Goal: Task Accomplishment & Management: Manage account settings

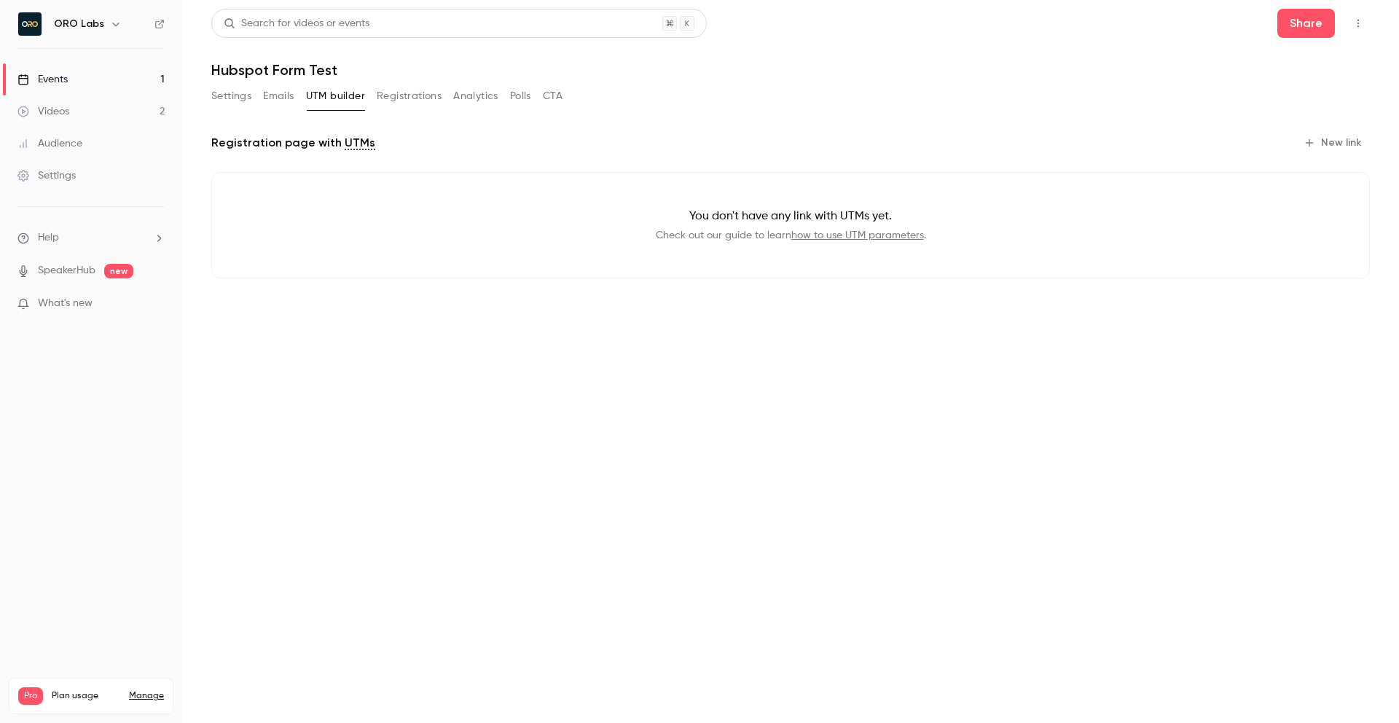
scroll to position [9, 0]
click at [98, 79] on link "Events 1" at bounding box center [91, 79] width 182 height 32
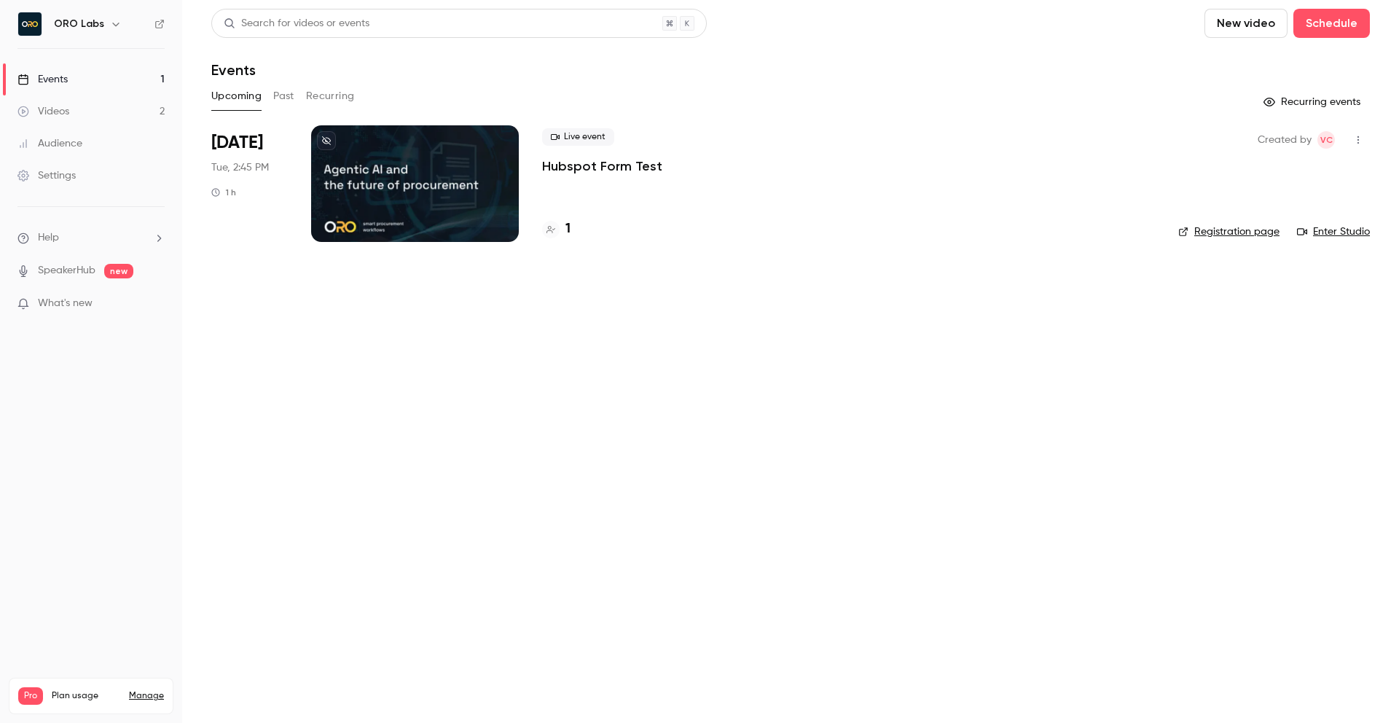
click at [85, 107] on link "Videos 2" at bounding box center [91, 111] width 182 height 32
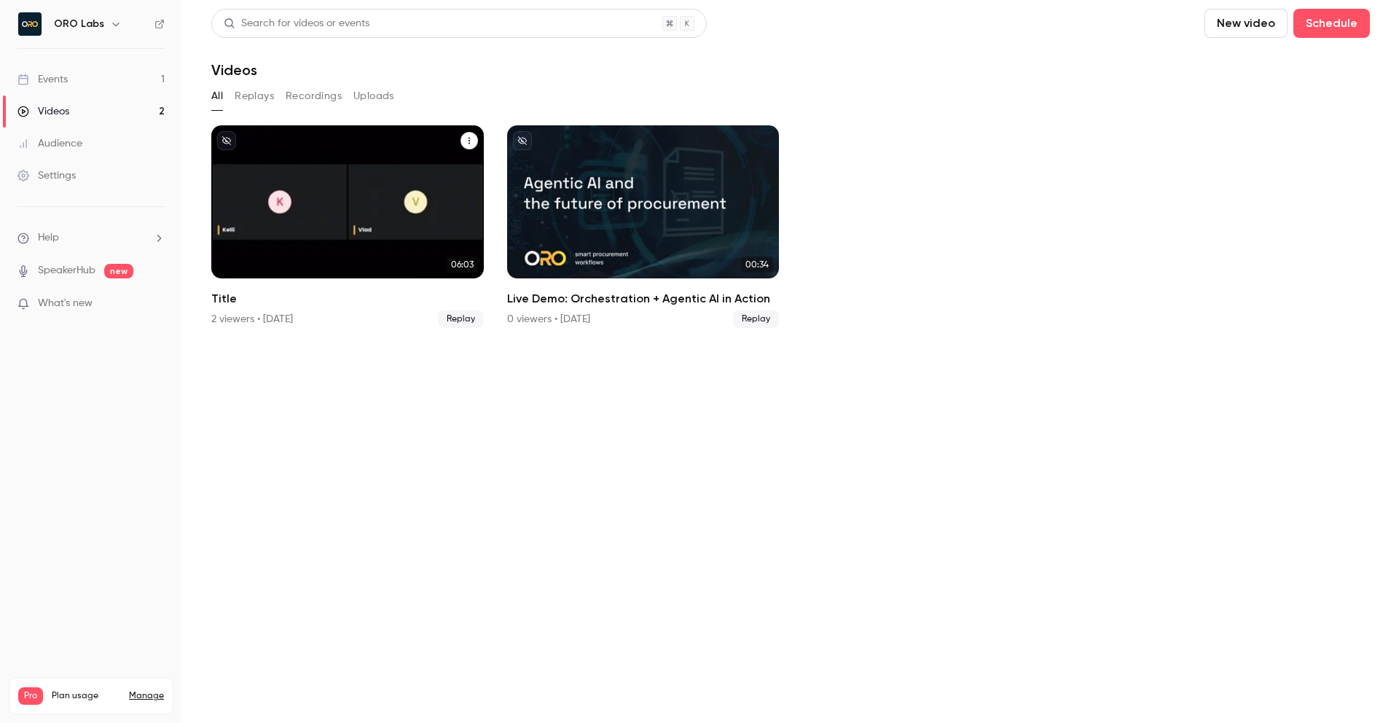
click at [471, 137] on icon "Title" at bounding box center [469, 140] width 9 height 9
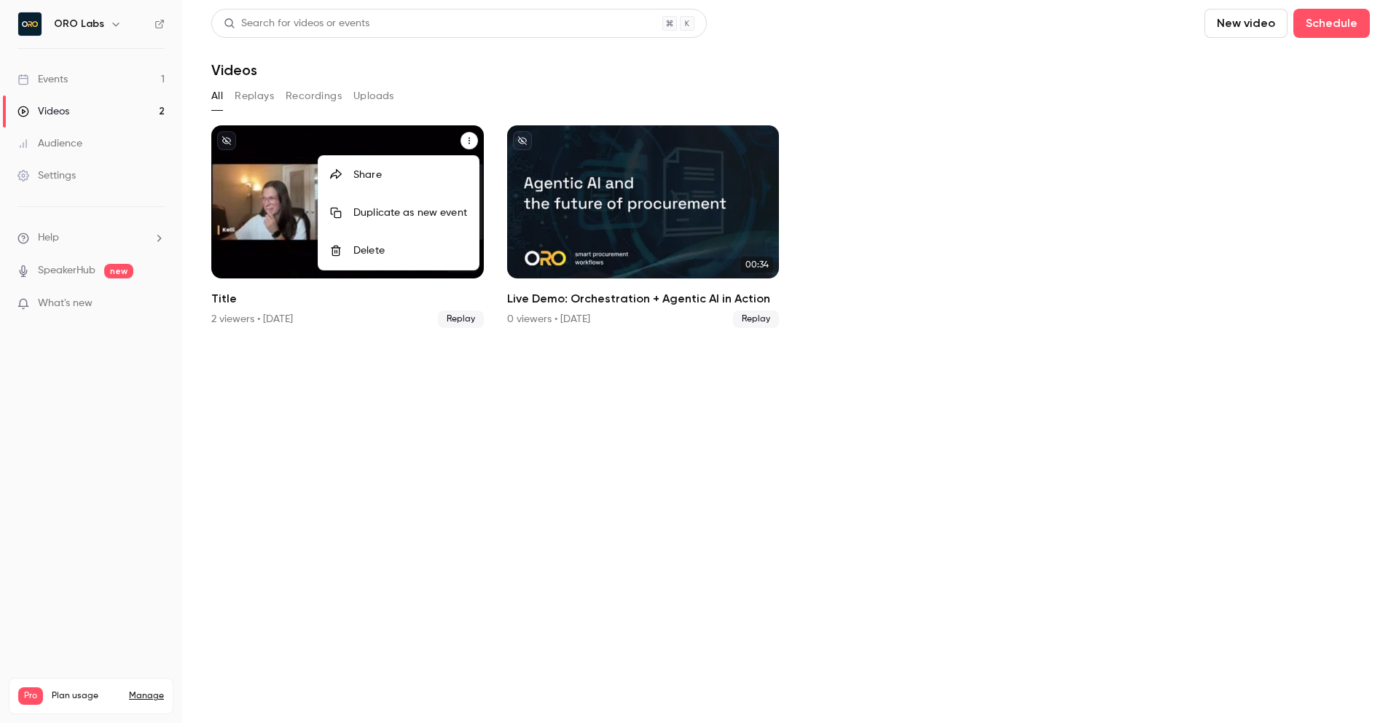
click at [391, 239] on li "Delete" at bounding box center [398, 251] width 160 height 38
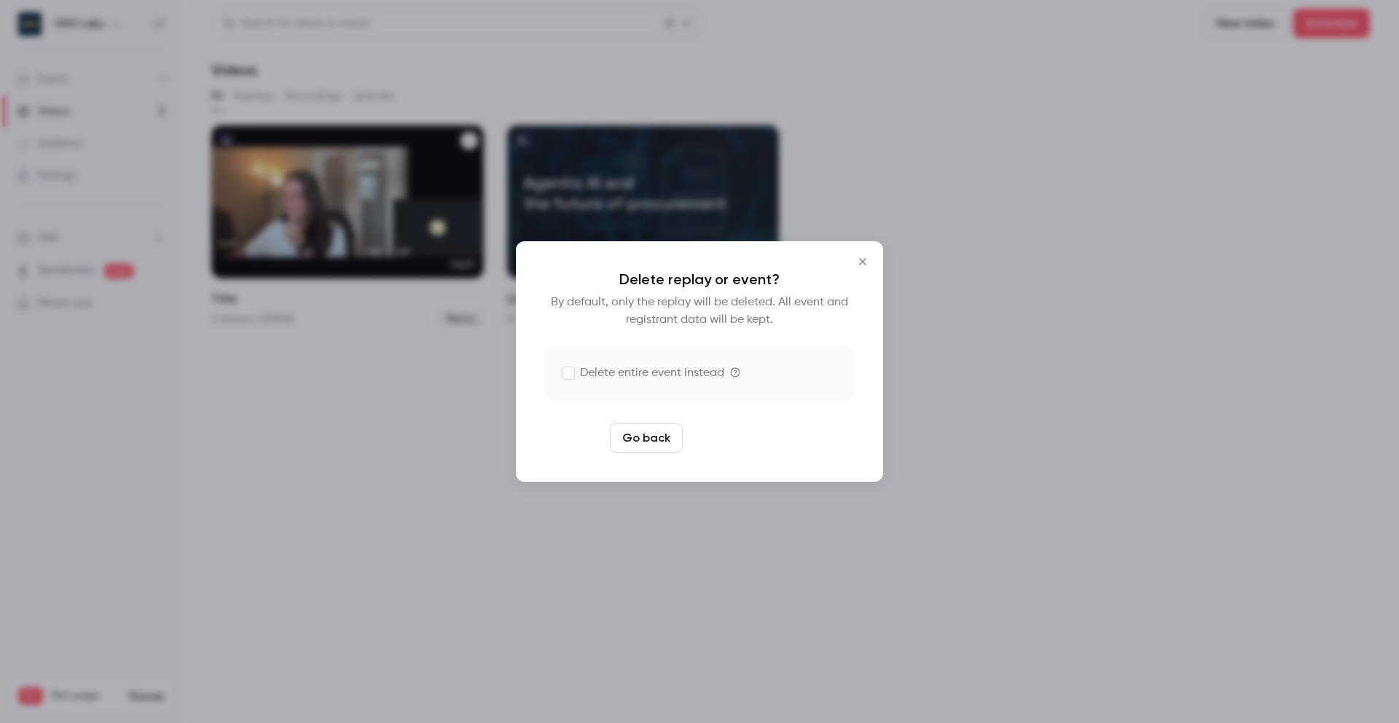
click at [737, 449] on button "Delete replay" at bounding box center [738, 437] width 101 height 29
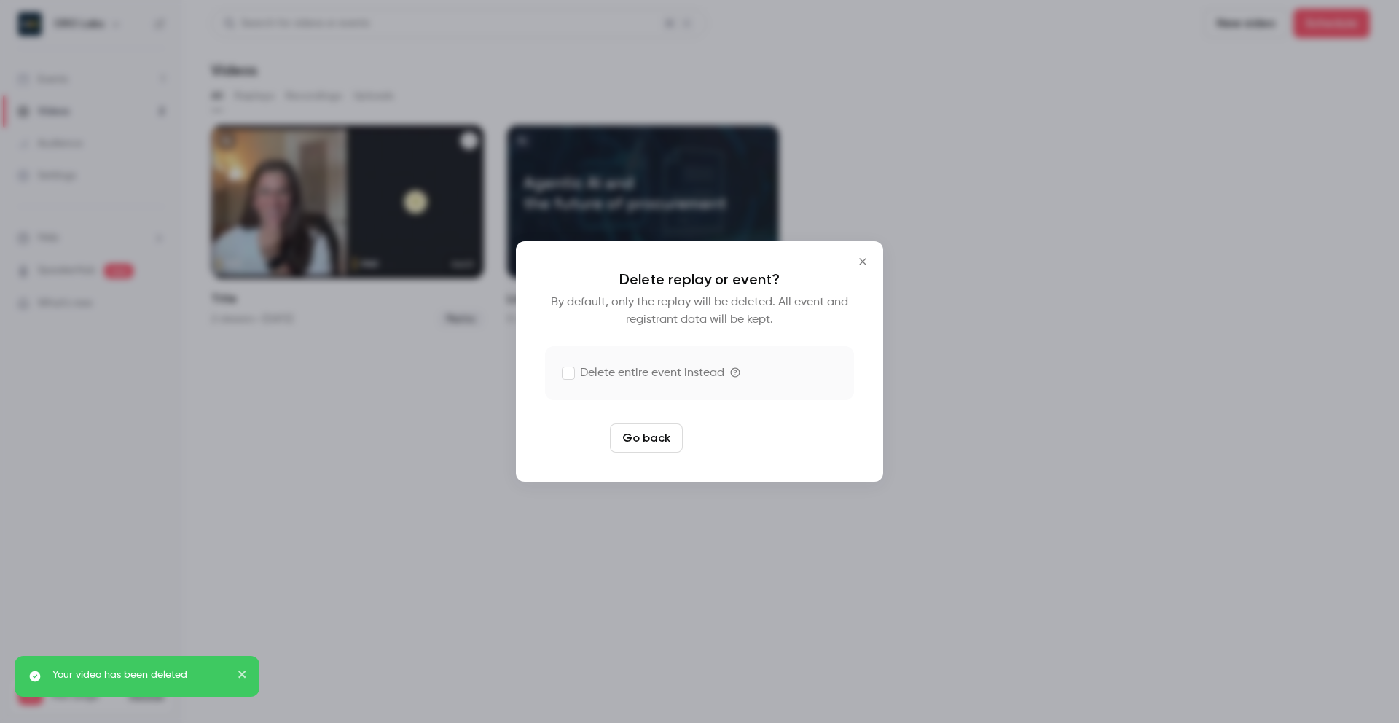
click at [740, 435] on section "Search for videos or events New video Schedule Videos All Replays Recordings Up…" at bounding box center [790, 361] width 1158 height 705
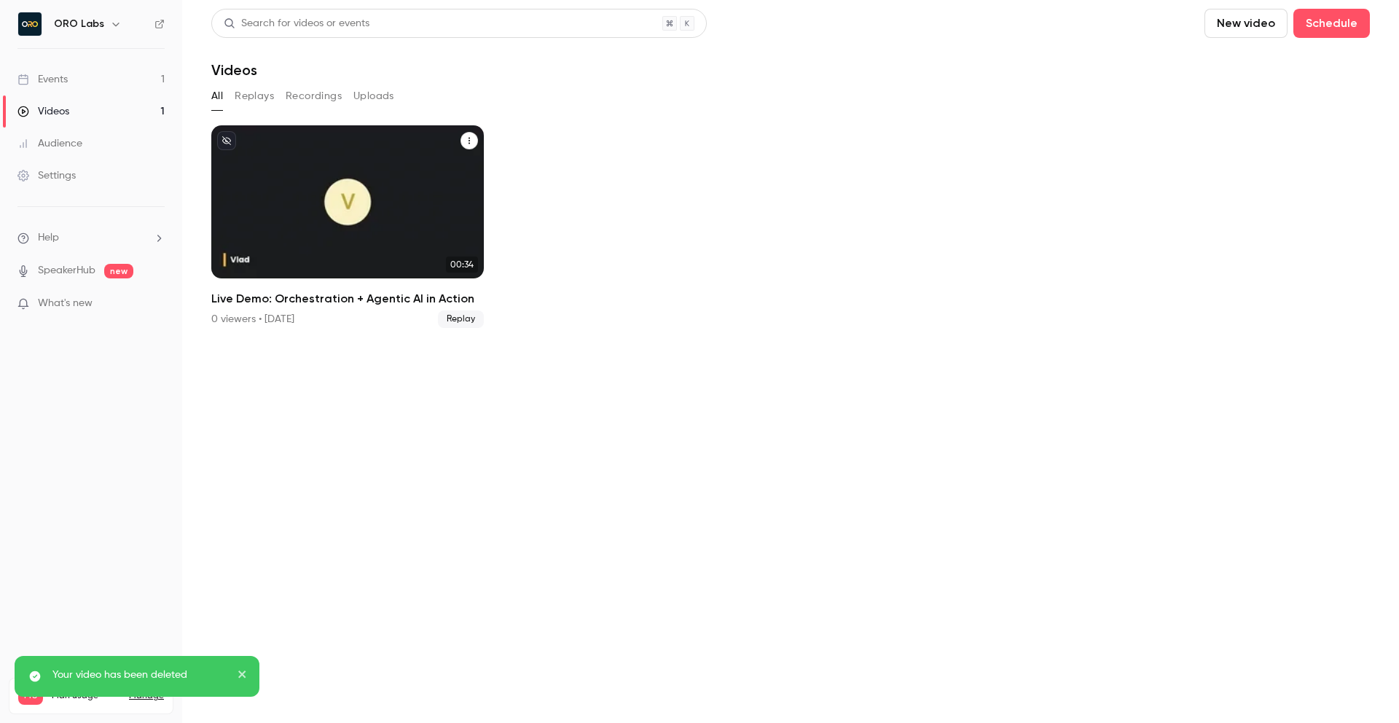
click at [468, 137] on icon "Live Demo: Orchestration + Agentic AI in Action" at bounding box center [469, 140] width 9 height 9
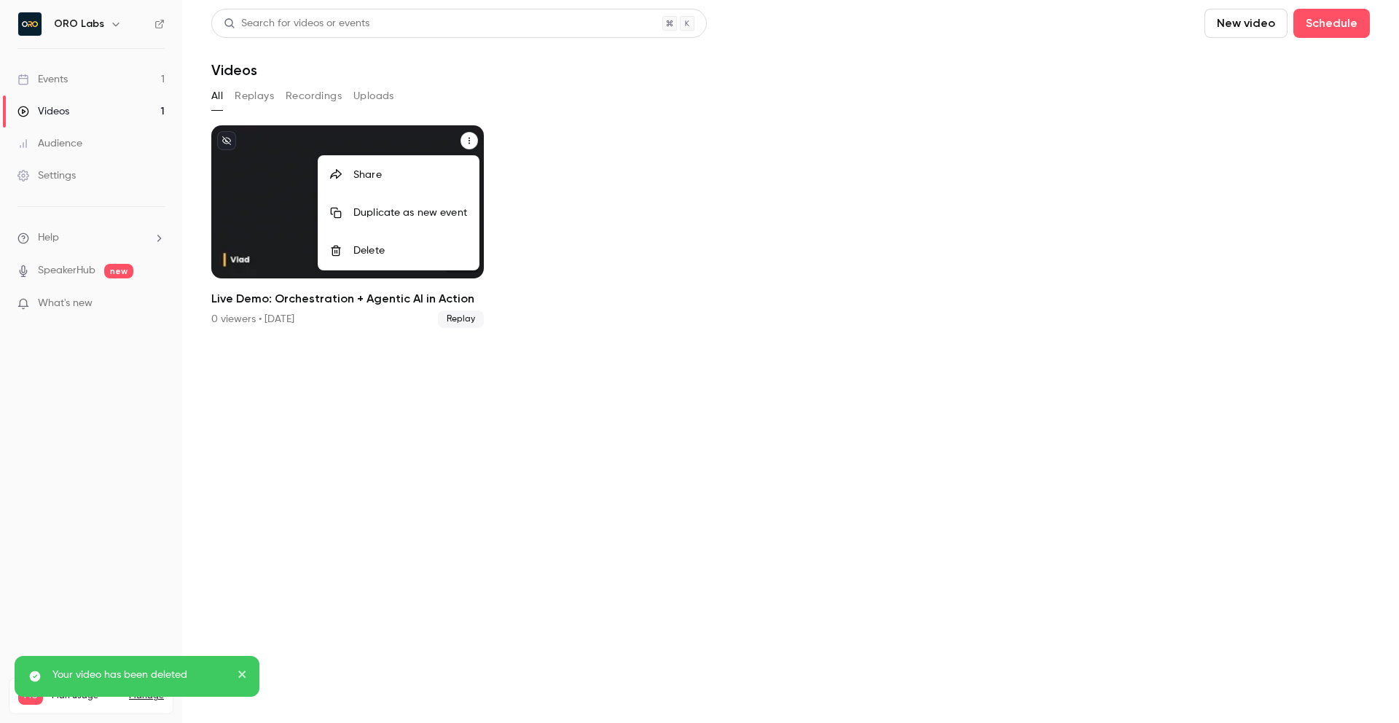
click at [414, 240] on li "Delete" at bounding box center [398, 251] width 160 height 38
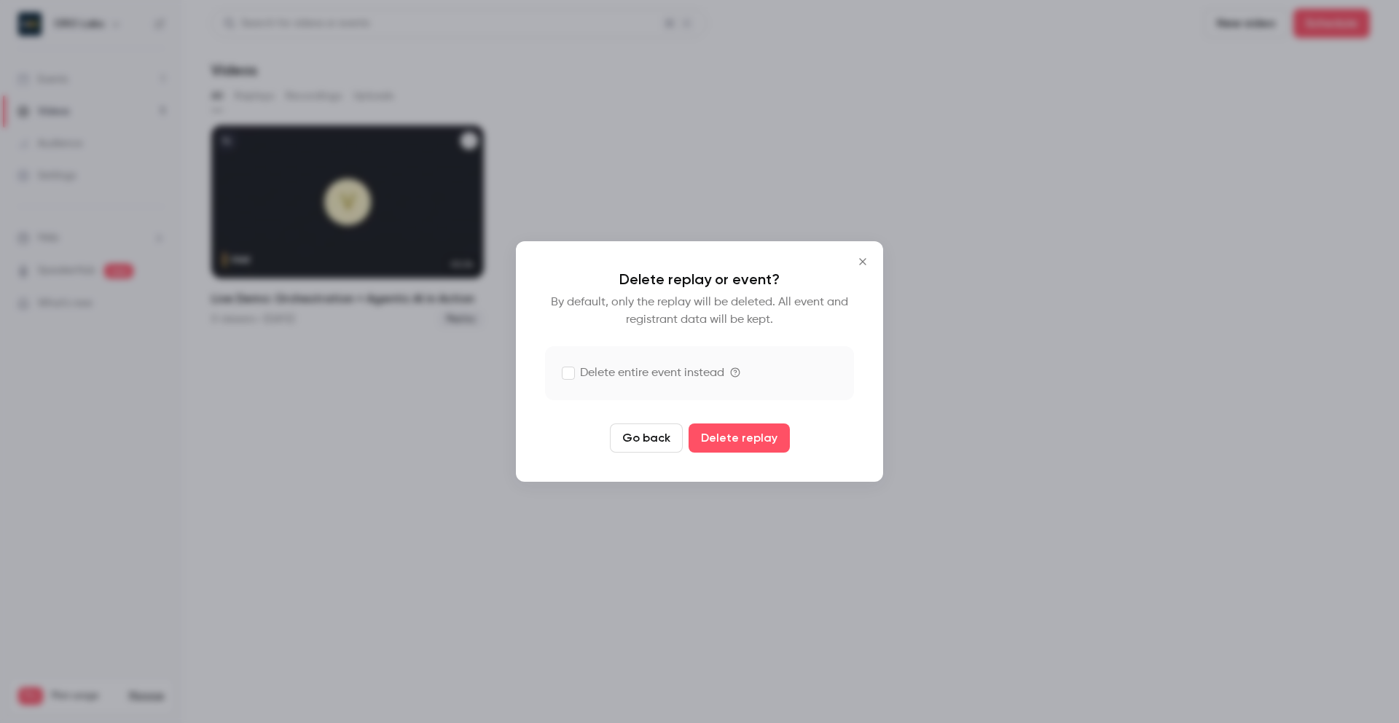
click at [620, 377] on label "Delete entire event instead" at bounding box center [643, 372] width 162 height 17
click at [738, 440] on button "Delete replay and event" at bounding box center [739, 437] width 162 height 29
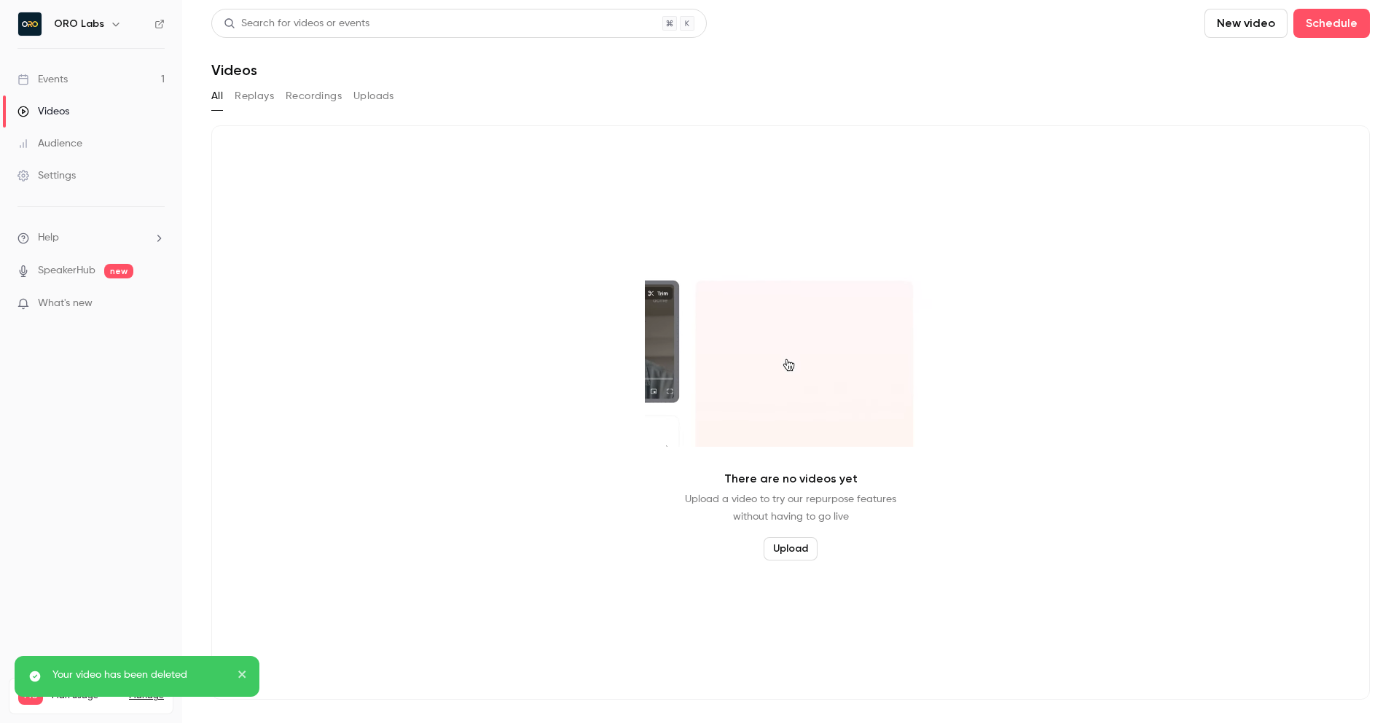
click at [129, 88] on link "Events 1" at bounding box center [91, 79] width 182 height 32
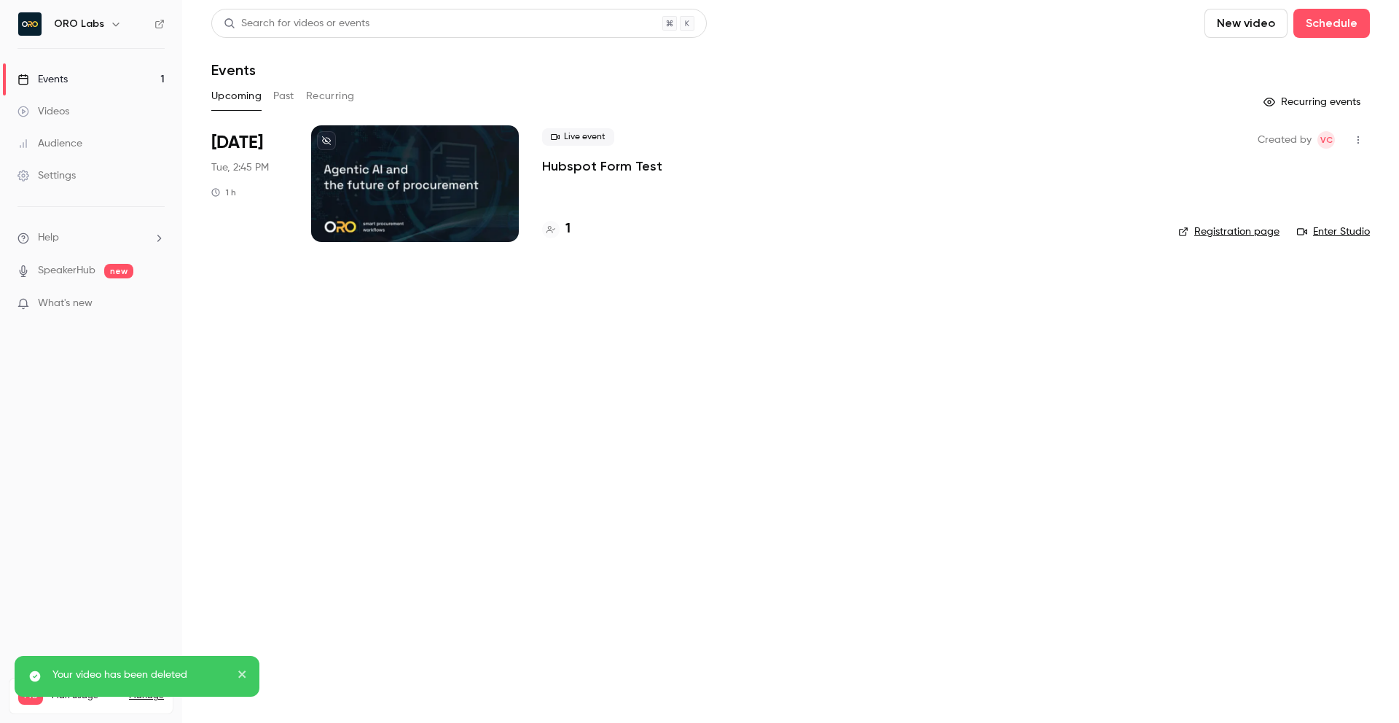
click at [298, 95] on div "Upcoming Past Recurring" at bounding box center [790, 96] width 1158 height 23
click at [286, 95] on button "Past" at bounding box center [283, 96] width 21 height 23
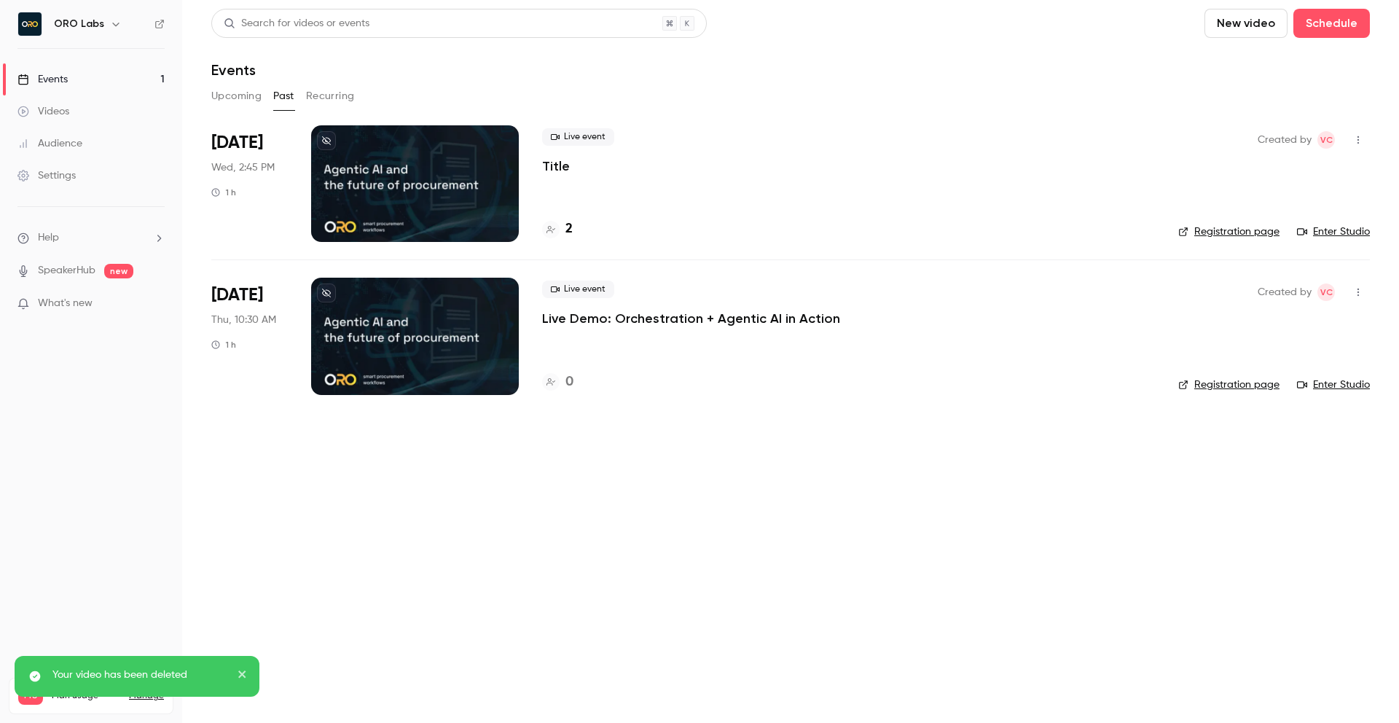
click at [1359, 136] on icon "button" at bounding box center [1357, 140] width 1 height 8
click at [1270, 321] on div "Delete" at bounding box center [1301, 328] width 111 height 15
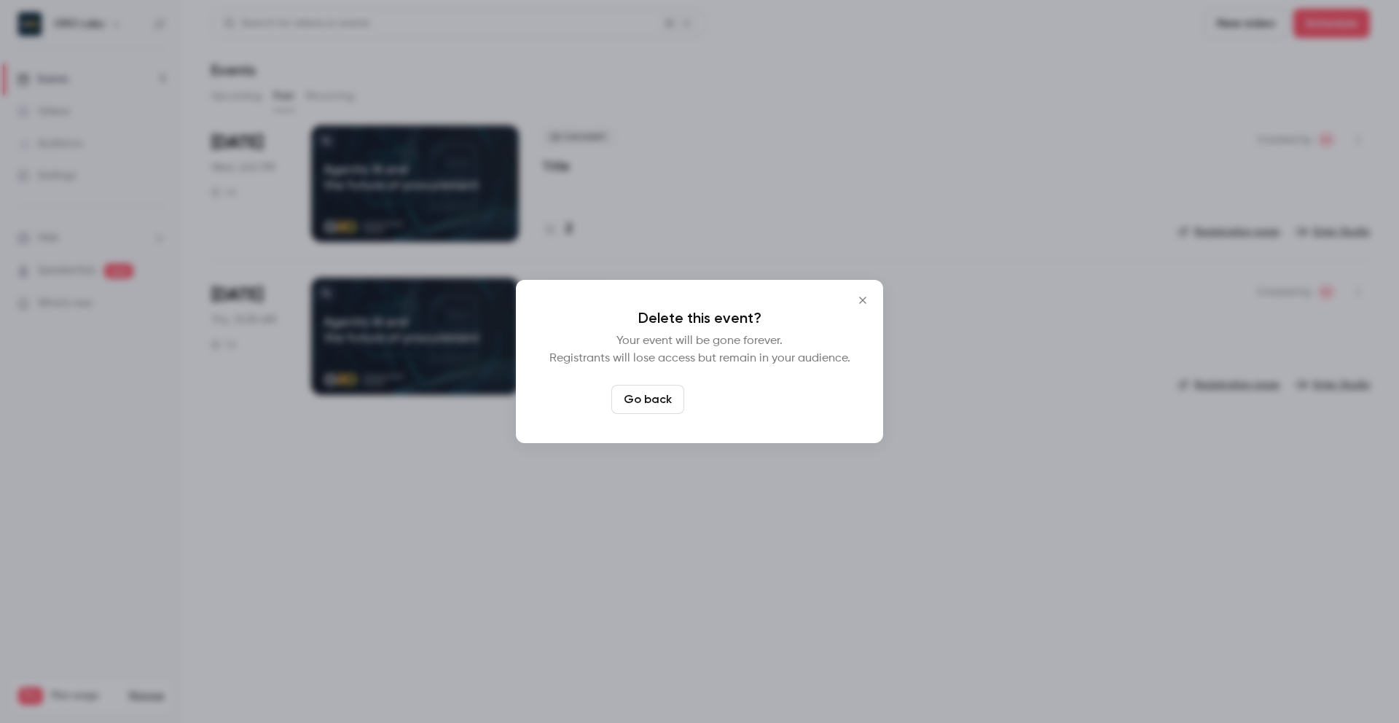
click at [752, 389] on button "Delete event" at bounding box center [739, 399] width 98 height 29
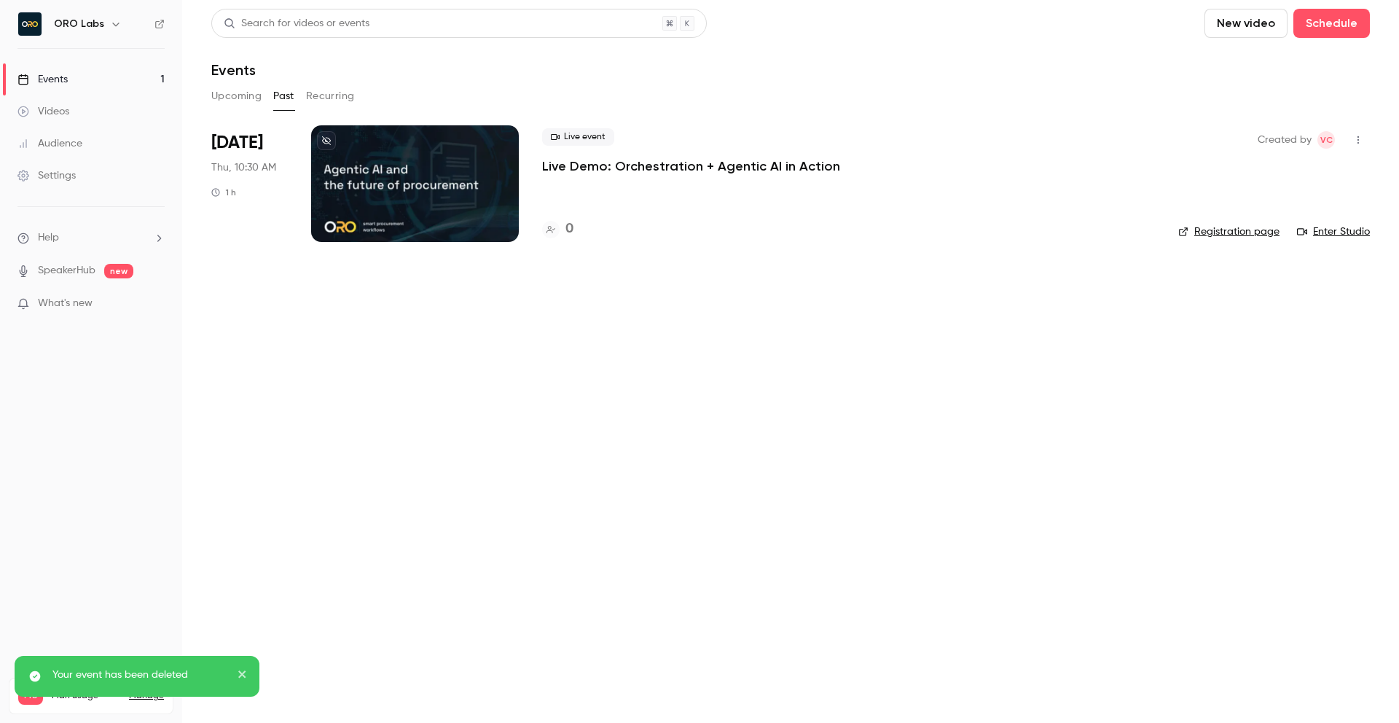
click at [1361, 136] on icon "button" at bounding box center [1358, 140] width 12 height 10
click at [1236, 329] on div at bounding box center [1234, 329] width 23 height 12
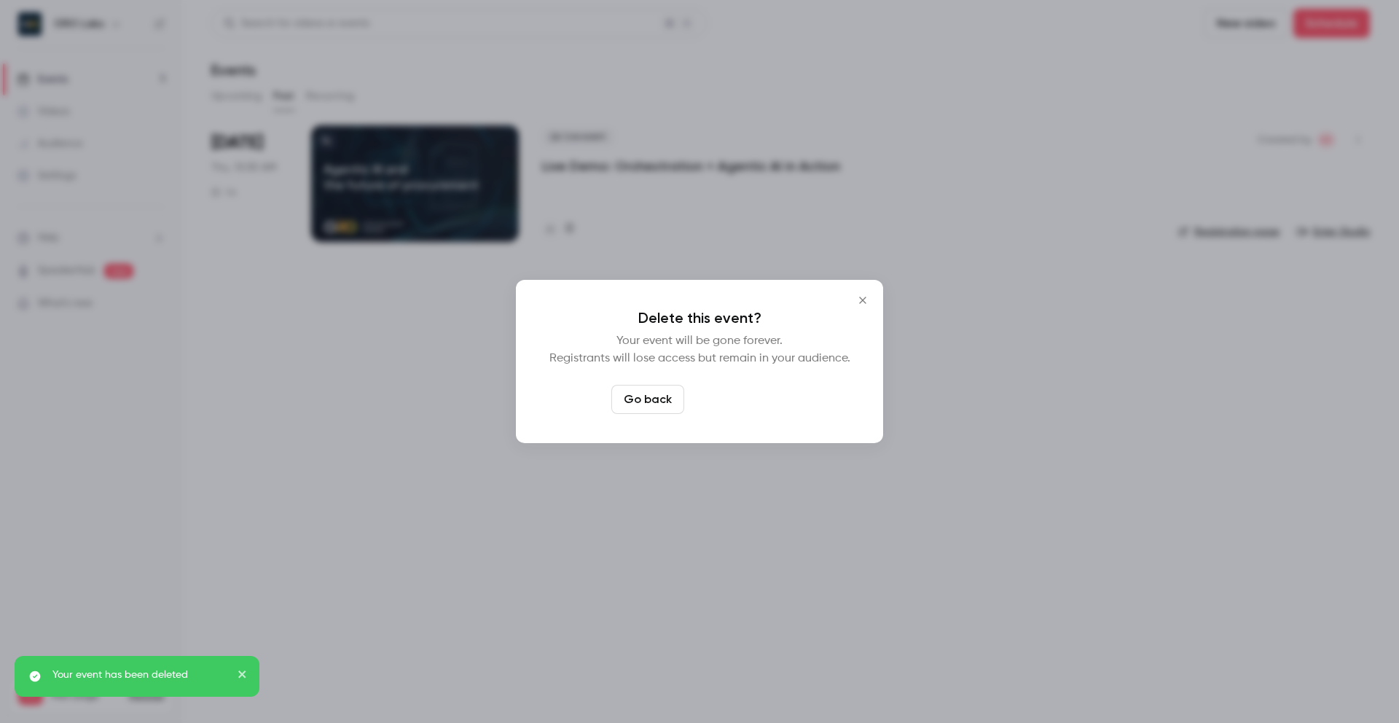
click at [725, 406] on button "Delete event" at bounding box center [739, 399] width 98 height 29
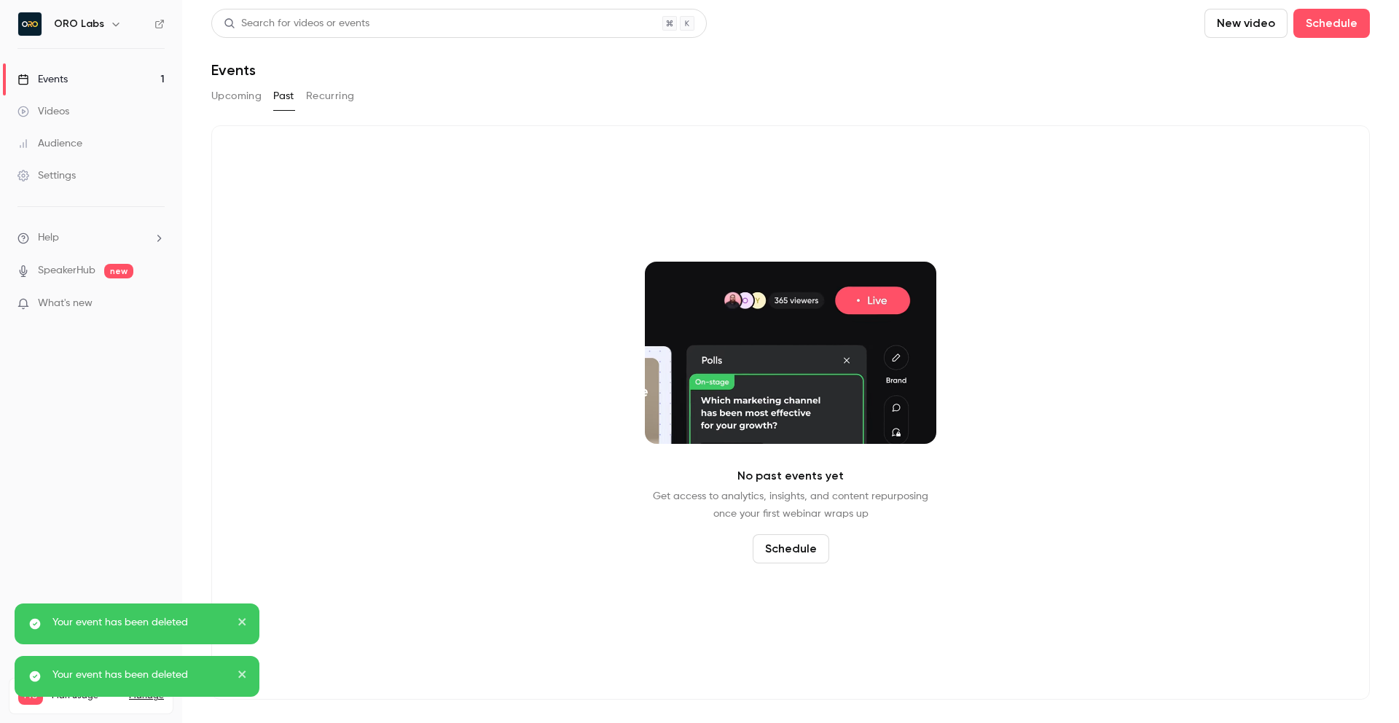
click at [246, 98] on button "Upcoming" at bounding box center [236, 96] width 50 height 23
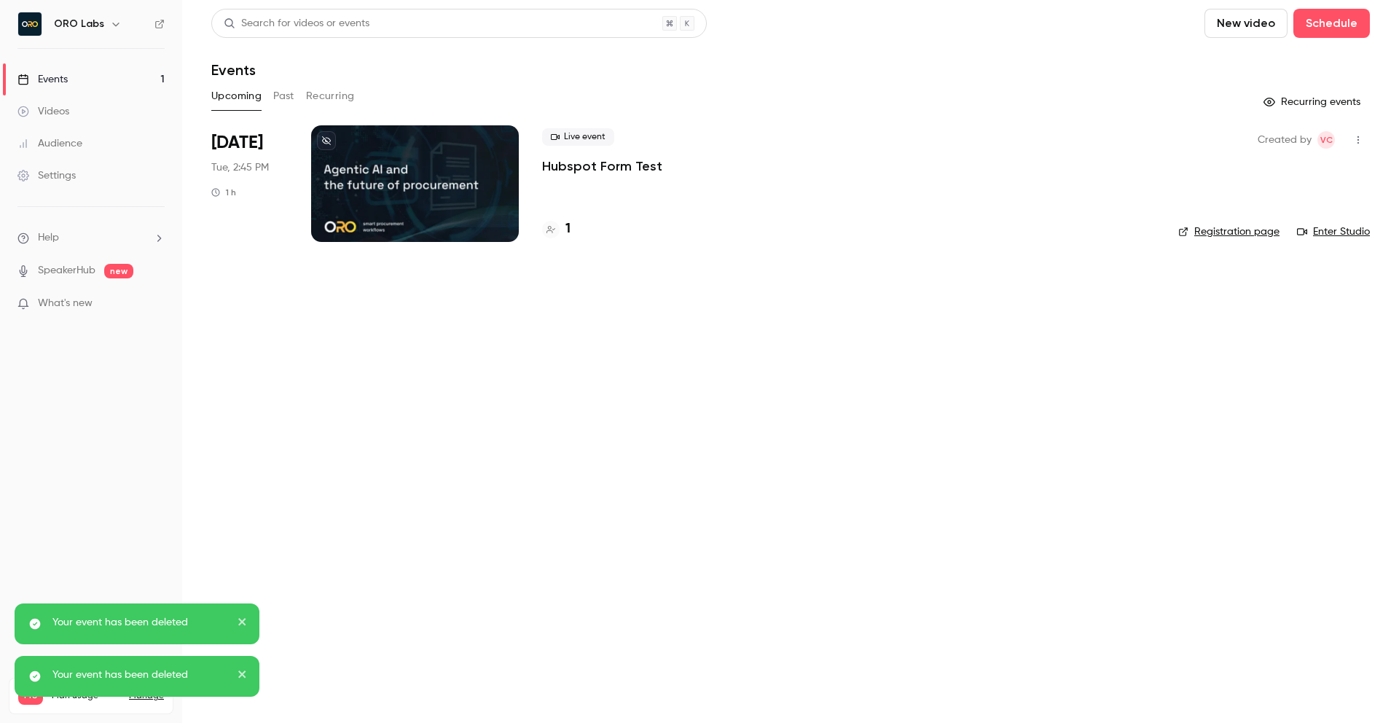
click at [774, 387] on main "Search for videos or events New video Schedule Events Upcoming Past Recurring R…" at bounding box center [790, 361] width 1217 height 723
